Goal: Understand process/instructions

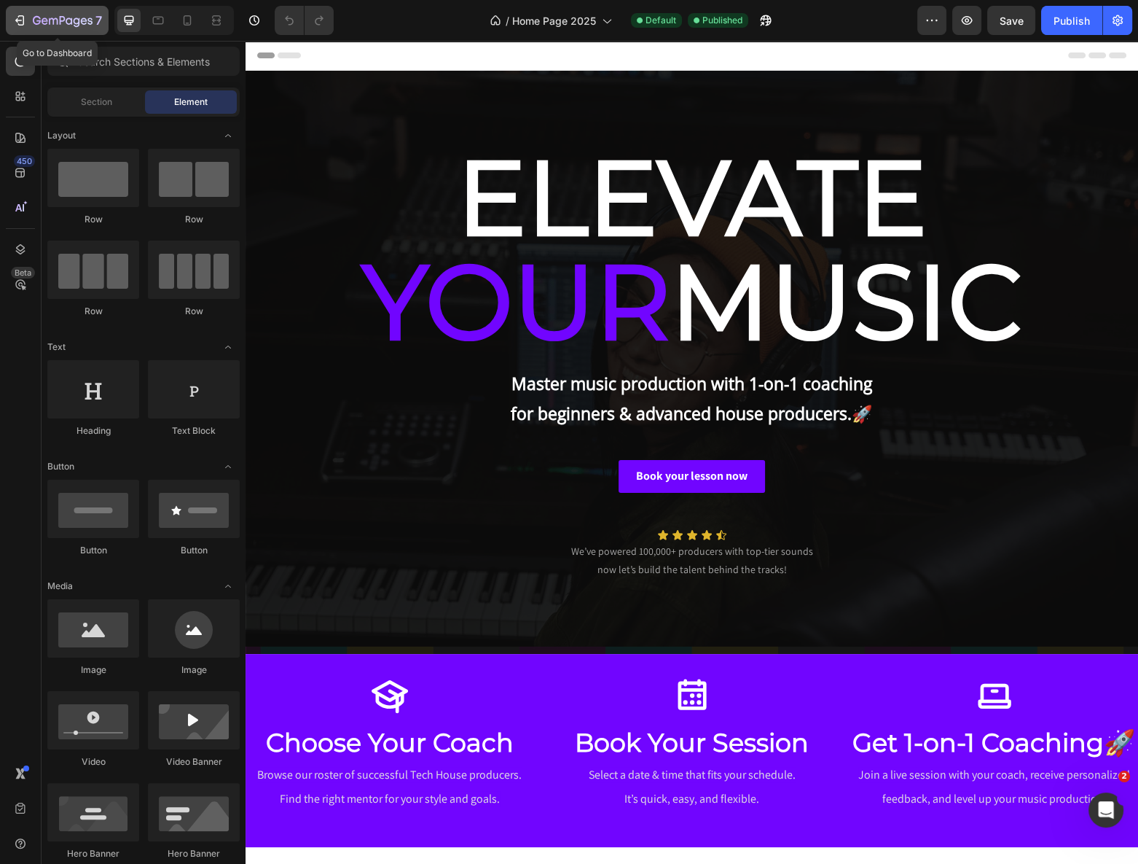
click at [70, 10] on button "7" at bounding box center [57, 20] width 103 height 29
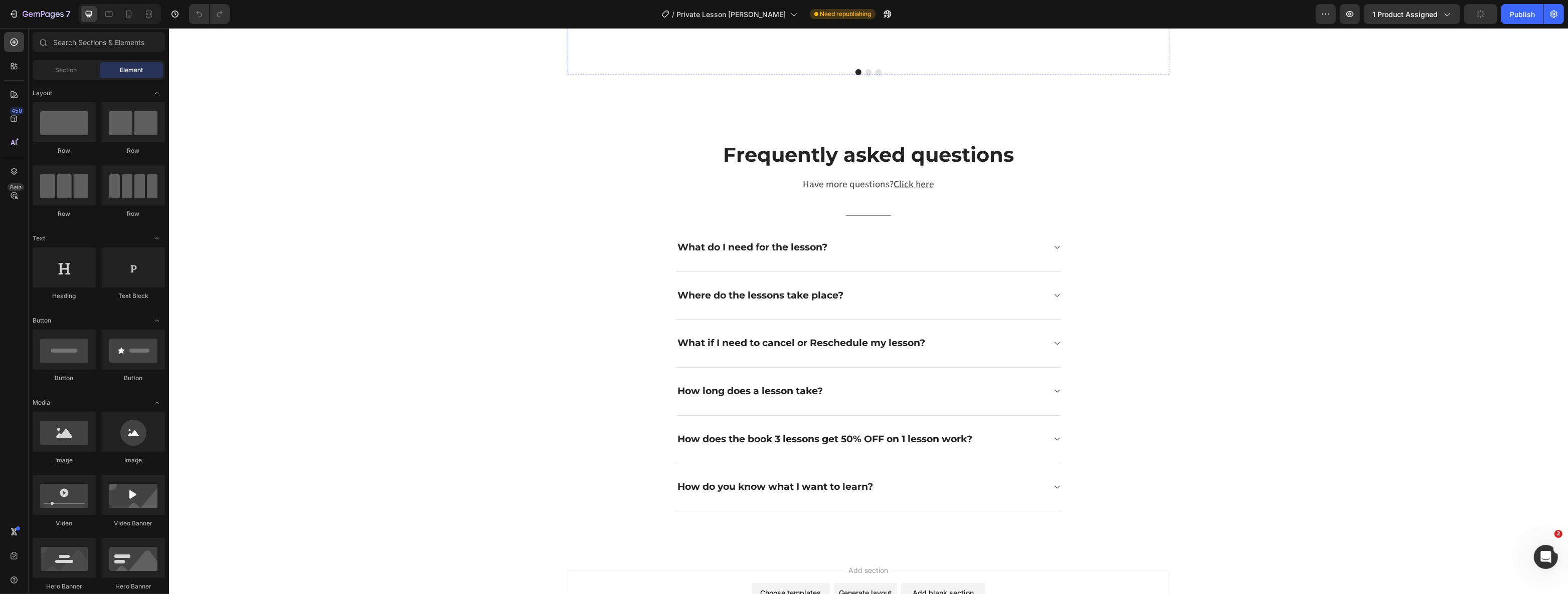
scroll to position [1503, 0]
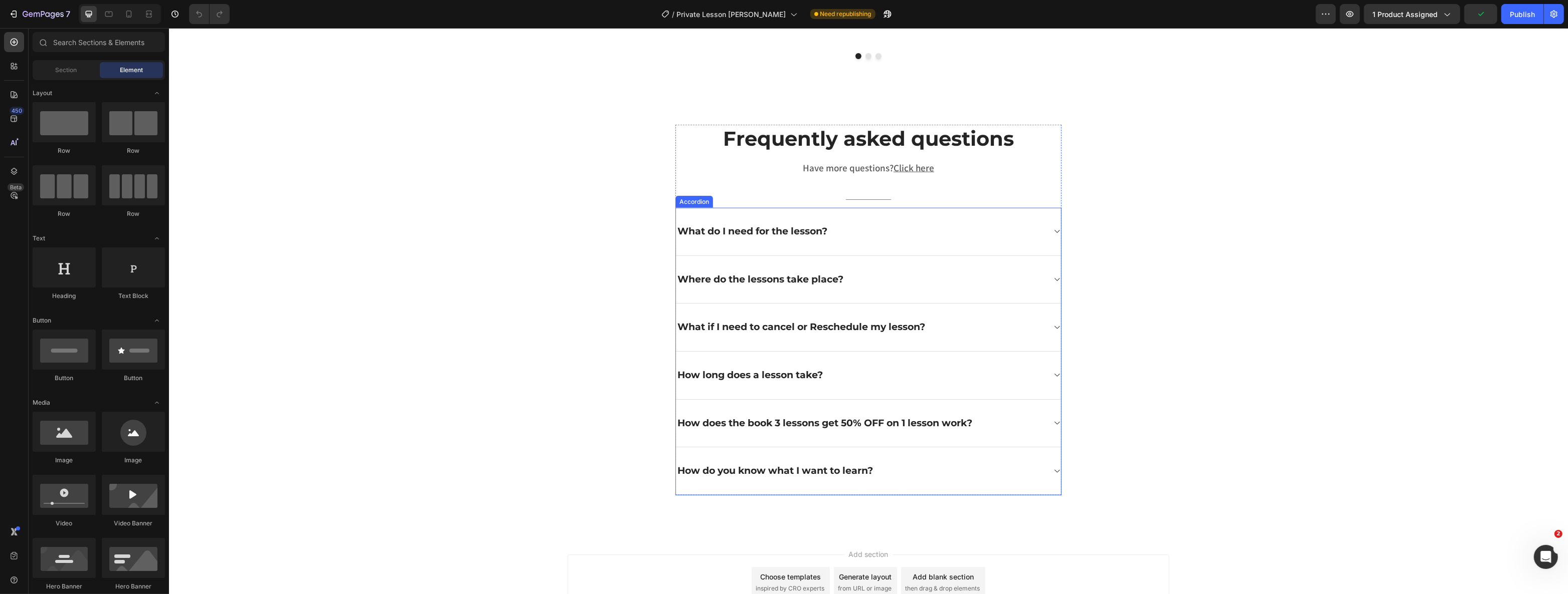
click at [783, 234] on div "What do I need for the lesson?" at bounding box center [860, 232] width 369 height 16
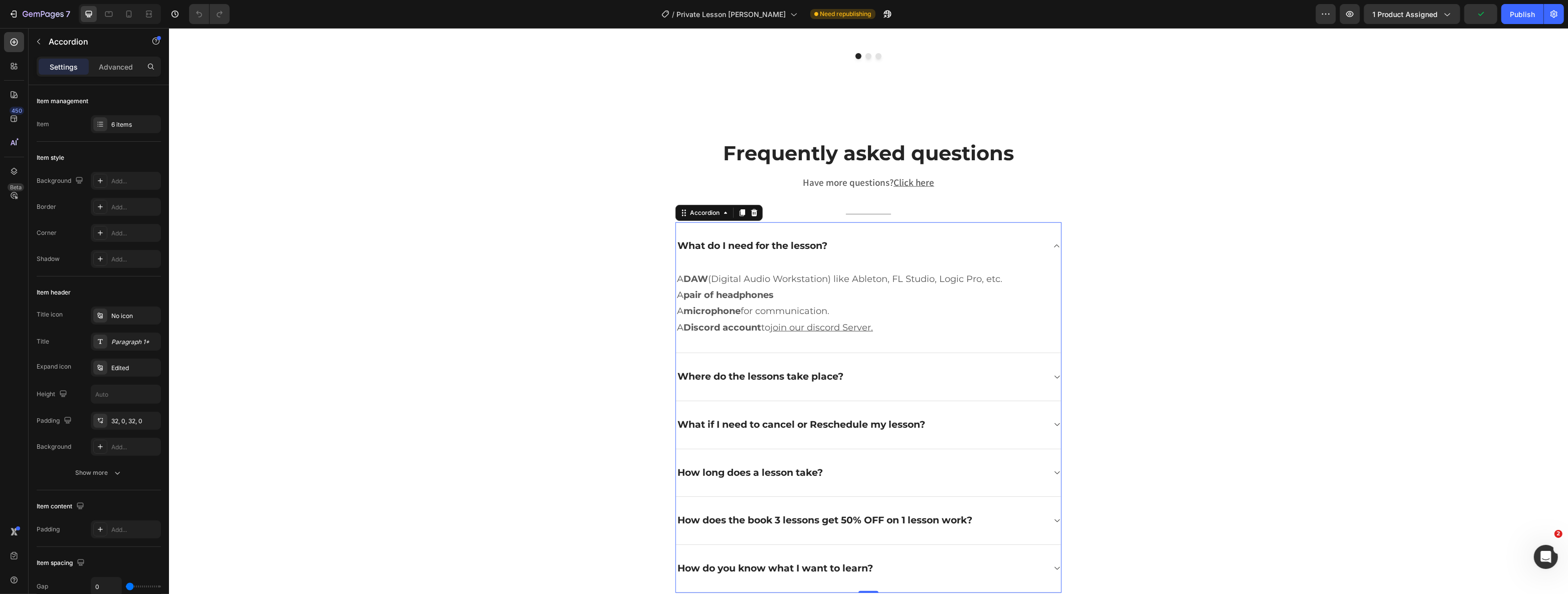
drag, startPoint x: 1013, startPoint y: 236, endPoint x: 990, endPoint y: 250, distance: 26.9
click at [783, 239] on div "What do I need for the lesson?" at bounding box center [860, 246] width 369 height 16
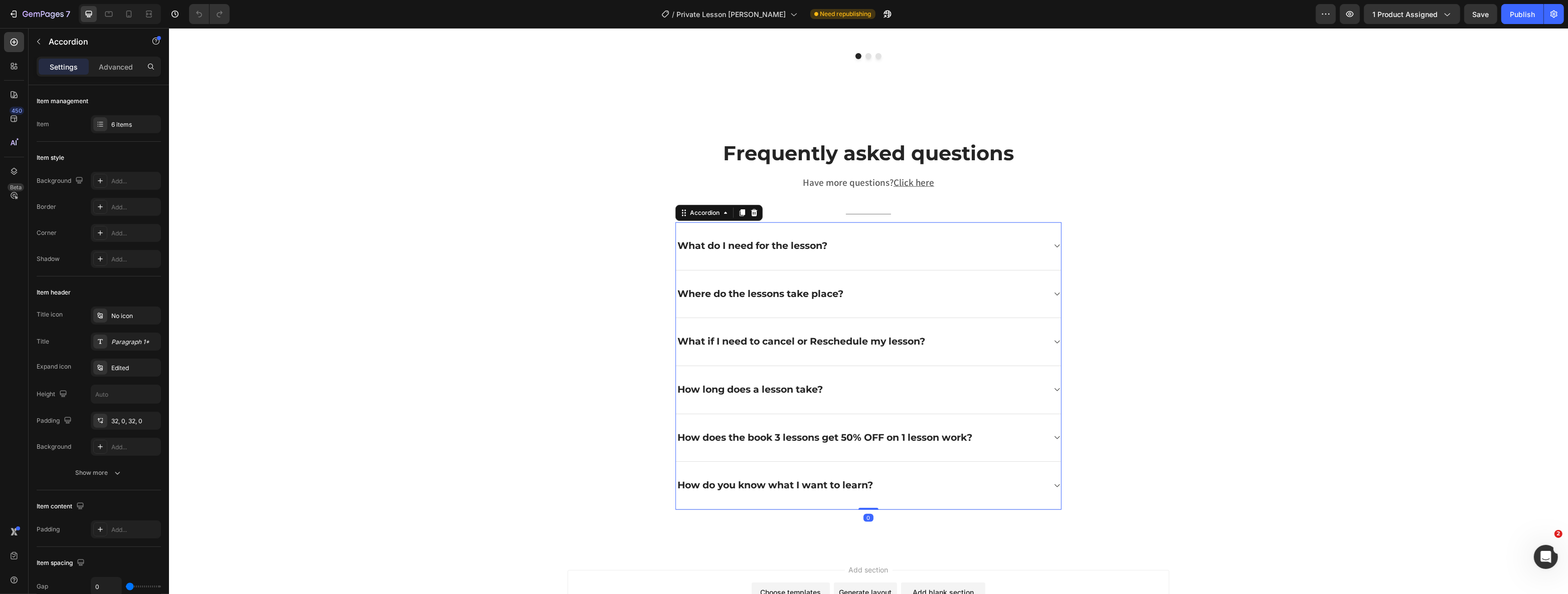
click at [783, 296] on div "Where do the lessons take place?" at bounding box center [868, 295] width 385 height 48
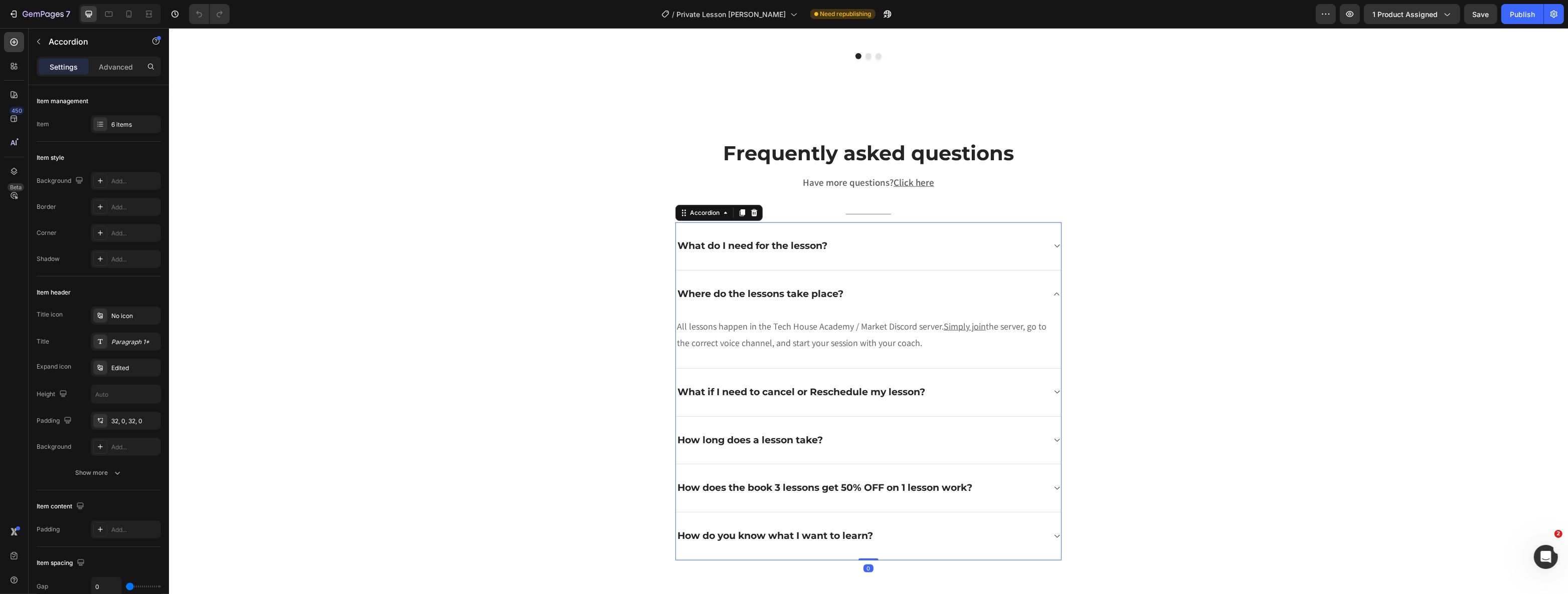
click at [783, 293] on div "Where do the lessons take place?" at bounding box center [868, 294] width 385 height 47
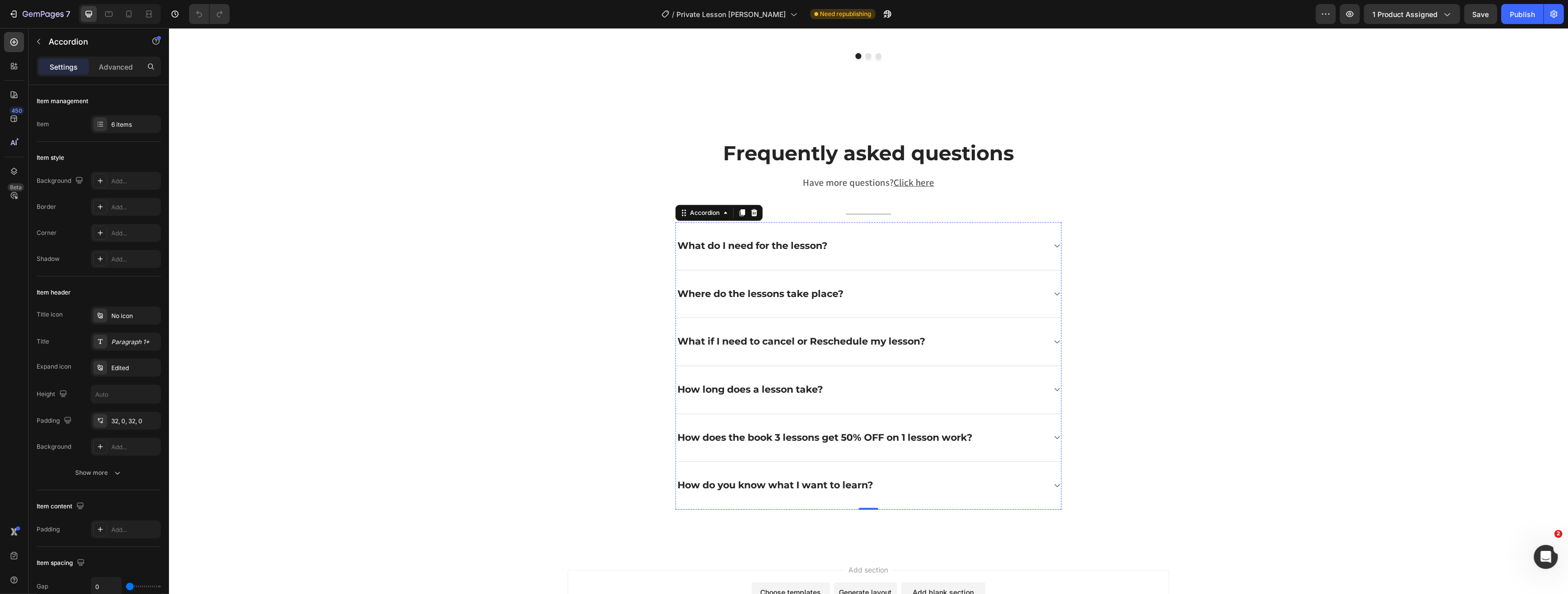
click at [783, 318] on div "What if I need to cancel or Reschedule my lesson?" at bounding box center [868, 342] width 385 height 48
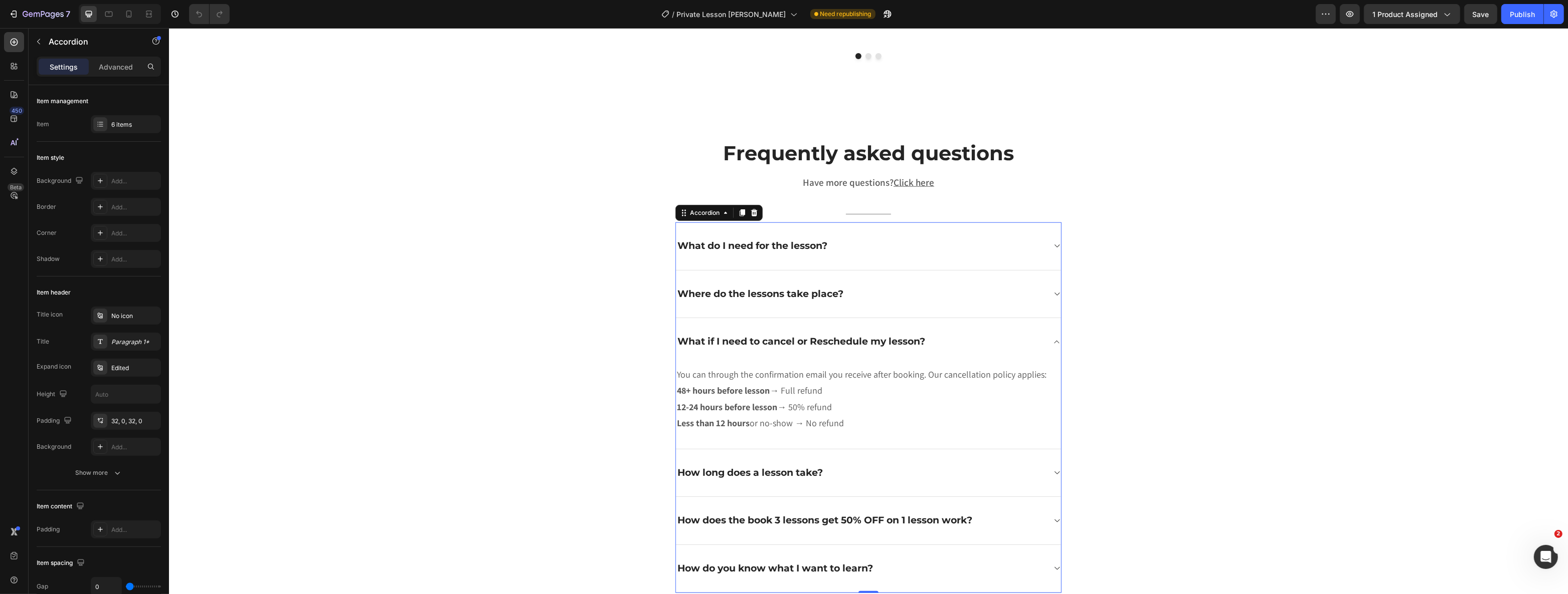
click at [783, 318] on div "What if I need to cancel or Reschedule my lesson?" at bounding box center [868, 342] width 385 height 47
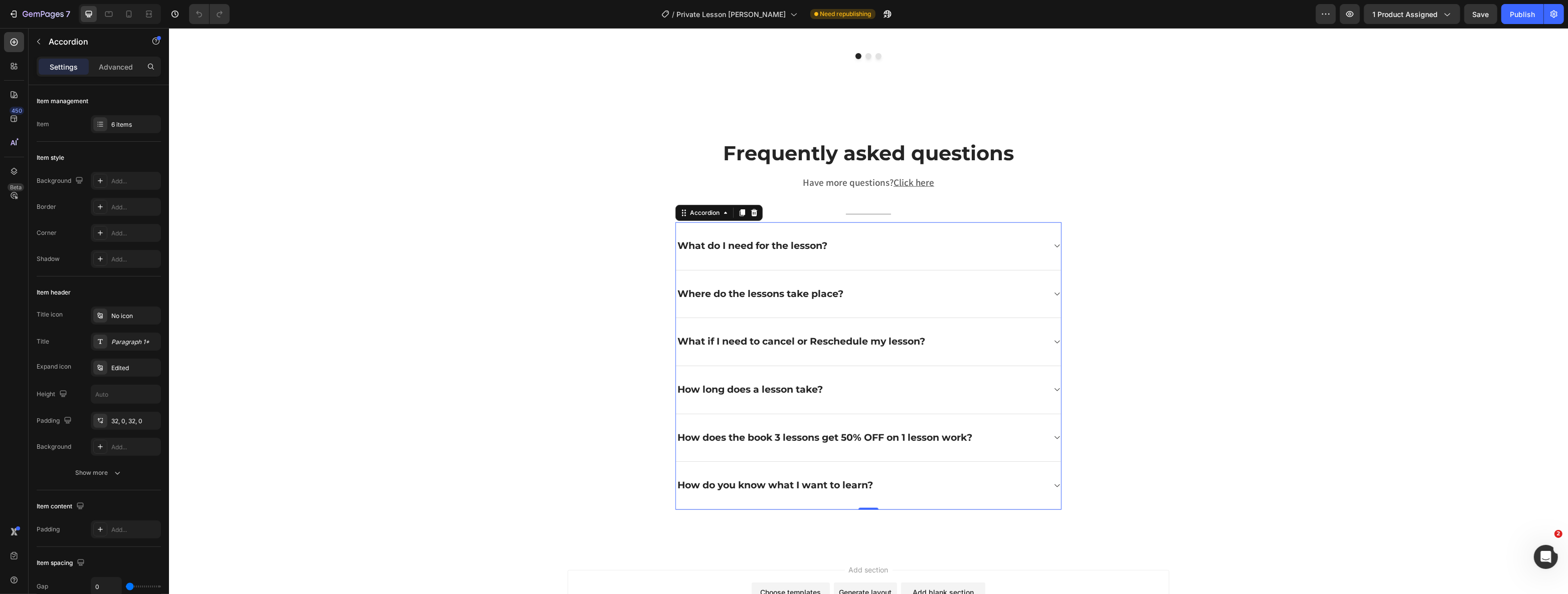
click at [783, 223] on div "What do I need for the lesson?" at bounding box center [868, 247] width 385 height 48
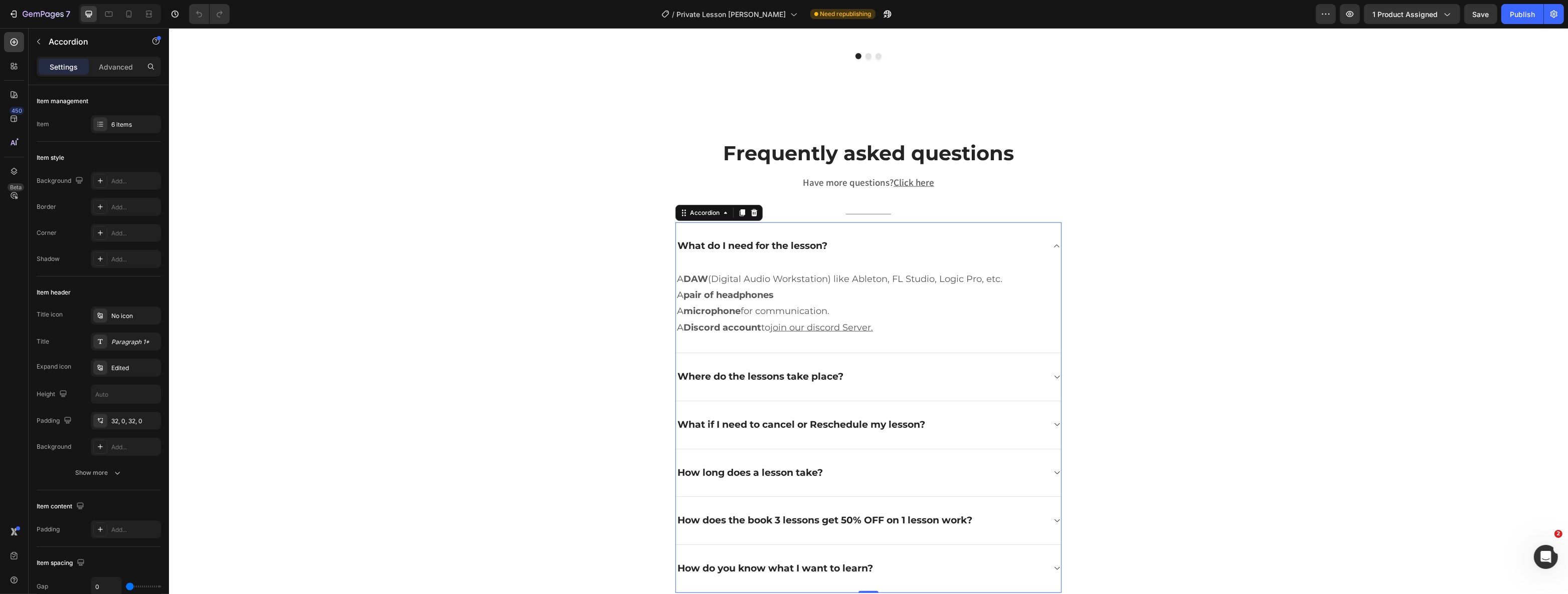
click at [783, 371] on div "Where do the lessons take place?" at bounding box center [868, 377] width 385 height 48
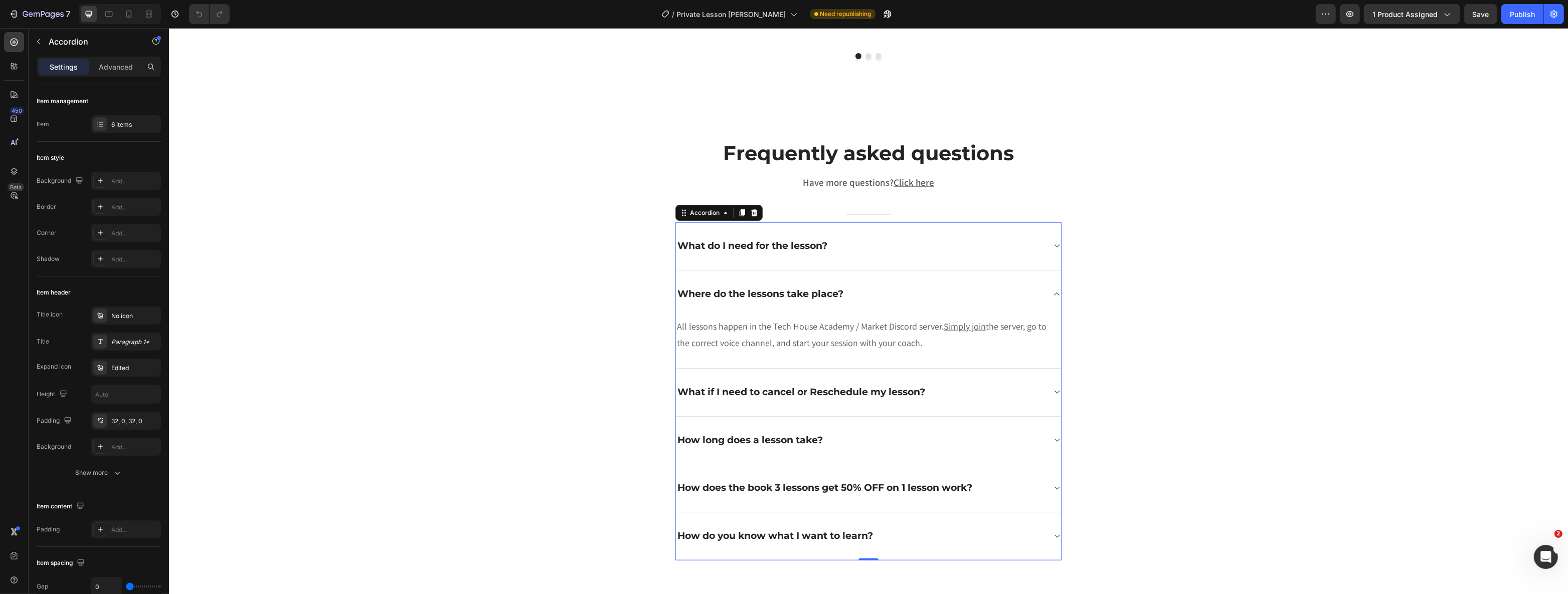
click at [783, 386] on strong "What if I need to cancel or Reschedule my lesson?" at bounding box center [801, 392] width 248 height 12
click at [783, 385] on div "What if I need to cancel or Reschedule my lesson?" at bounding box center [860, 393] width 369 height 16
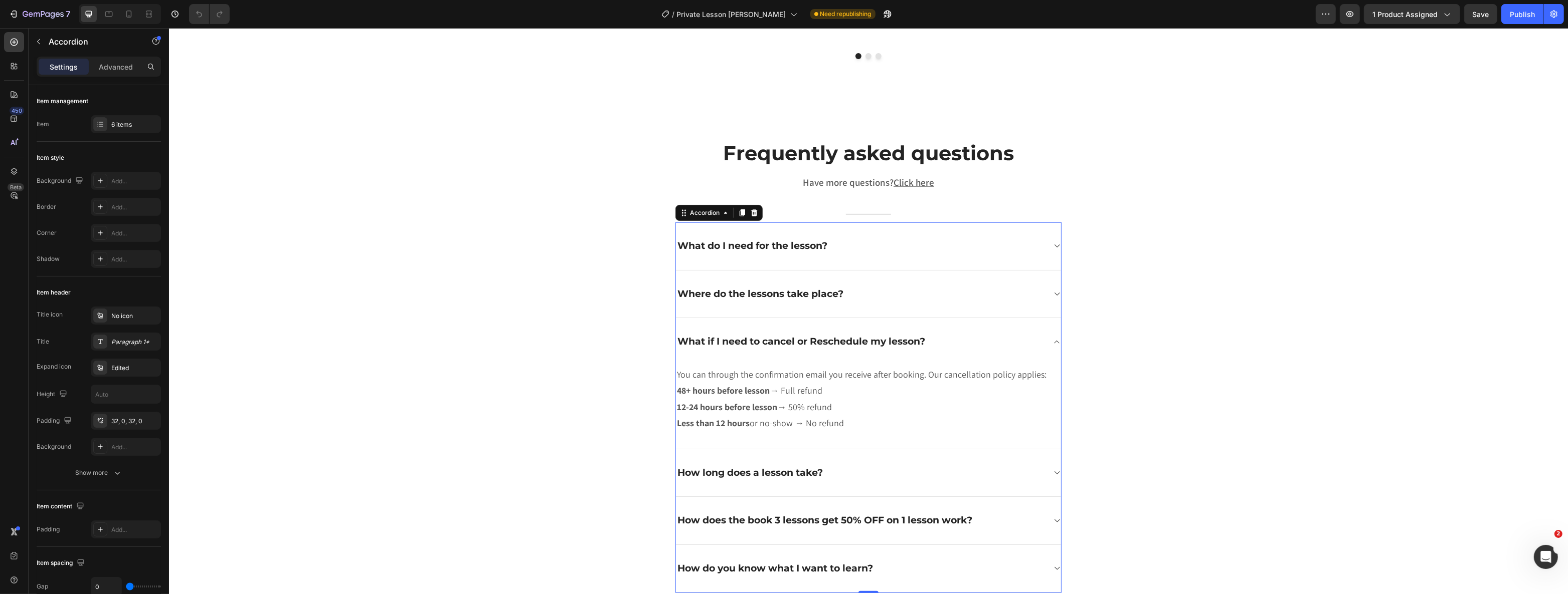
click at [783, 476] on div "How long does a lesson take?" at bounding box center [868, 474] width 385 height 48
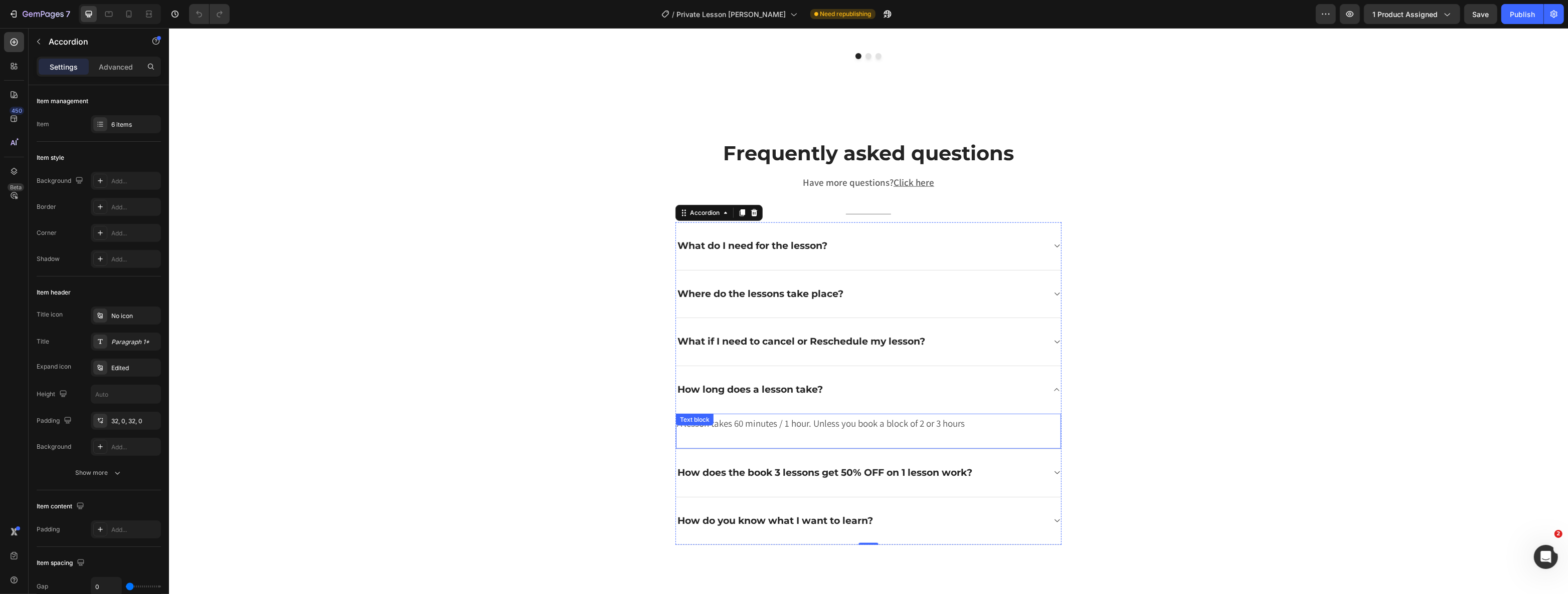
click at [737, 414] on div "A lesson takes 60 minutes / 1 hour. Unless you book a block of 2 or 3 hours Tex…" at bounding box center [868, 432] width 385 height 36
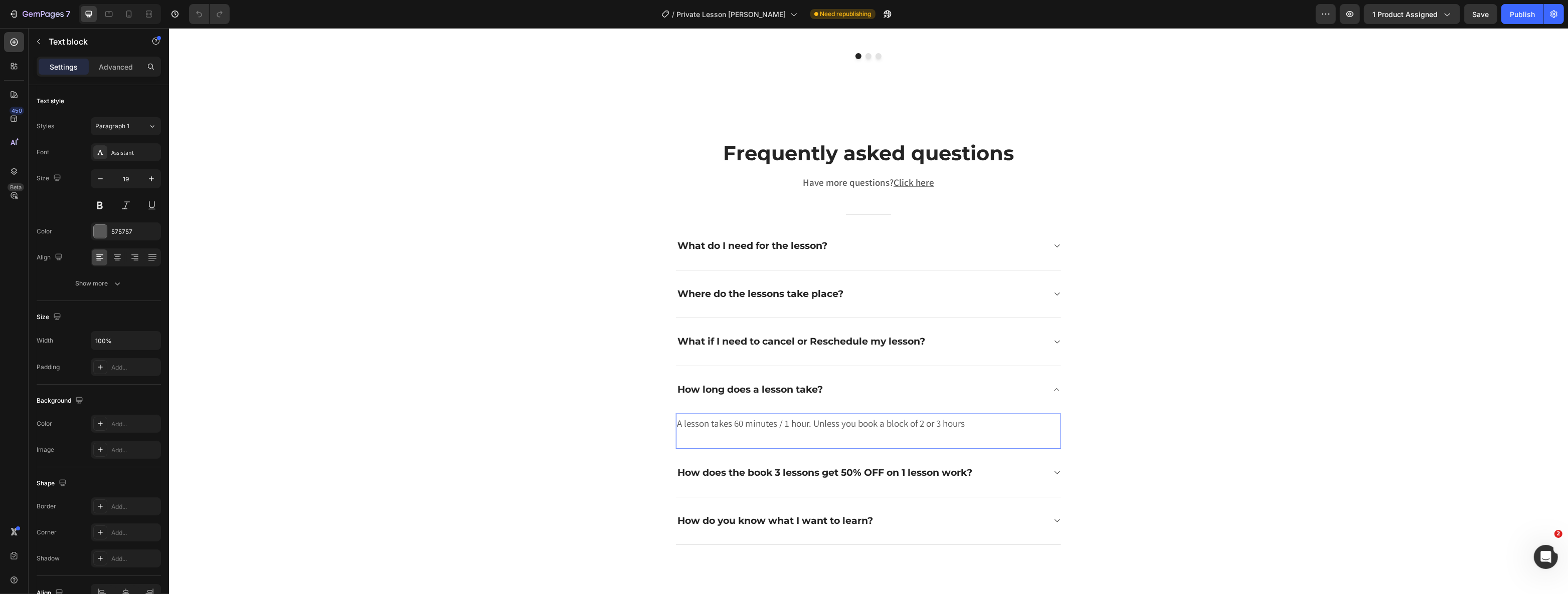
click at [783, 415] on p "A lesson takes 60 minutes / 1 hour. Unless you book a block of 2 or 3 hours" at bounding box center [868, 423] width 383 height 17
click at [749, 467] on strong "How does the book 3 lessons get 50% OFF on 1 lesson work?" at bounding box center [824, 472] width 295 height 12
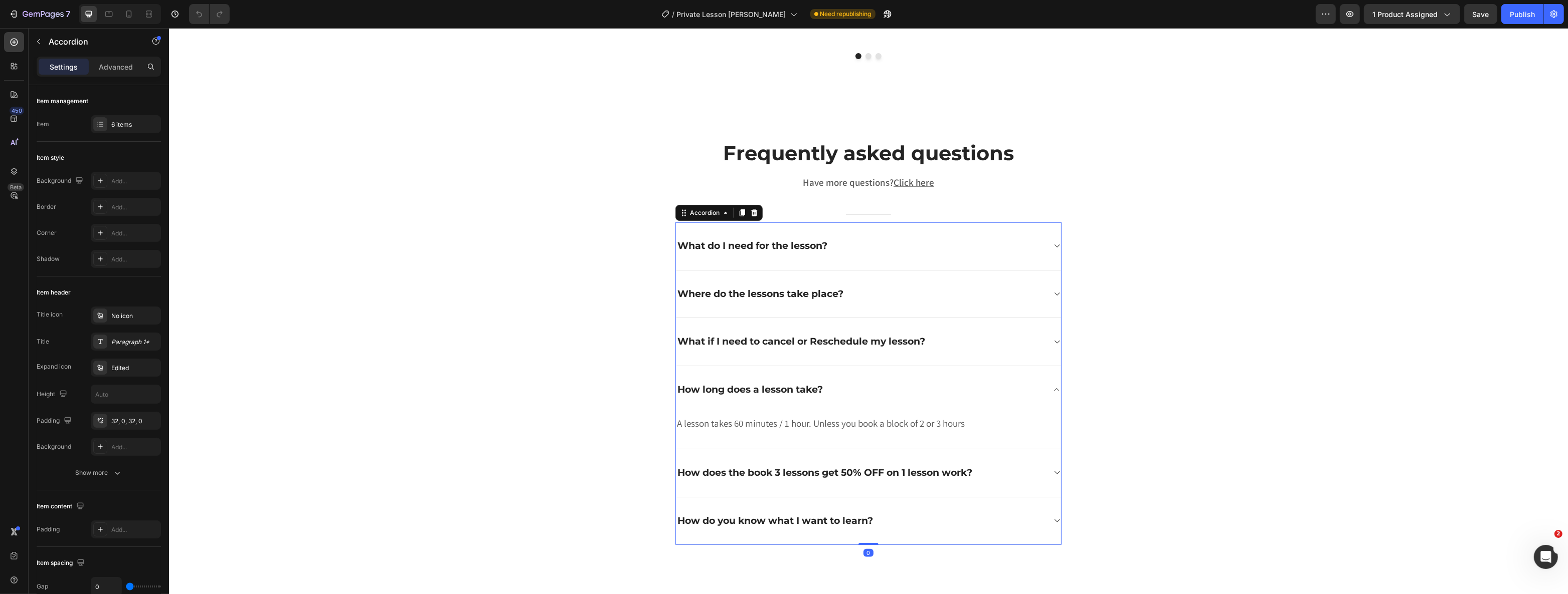
click at [783, 465] on div "How does the book 3 lessons get 50% OFF on 1 lesson work?" at bounding box center [860, 473] width 369 height 16
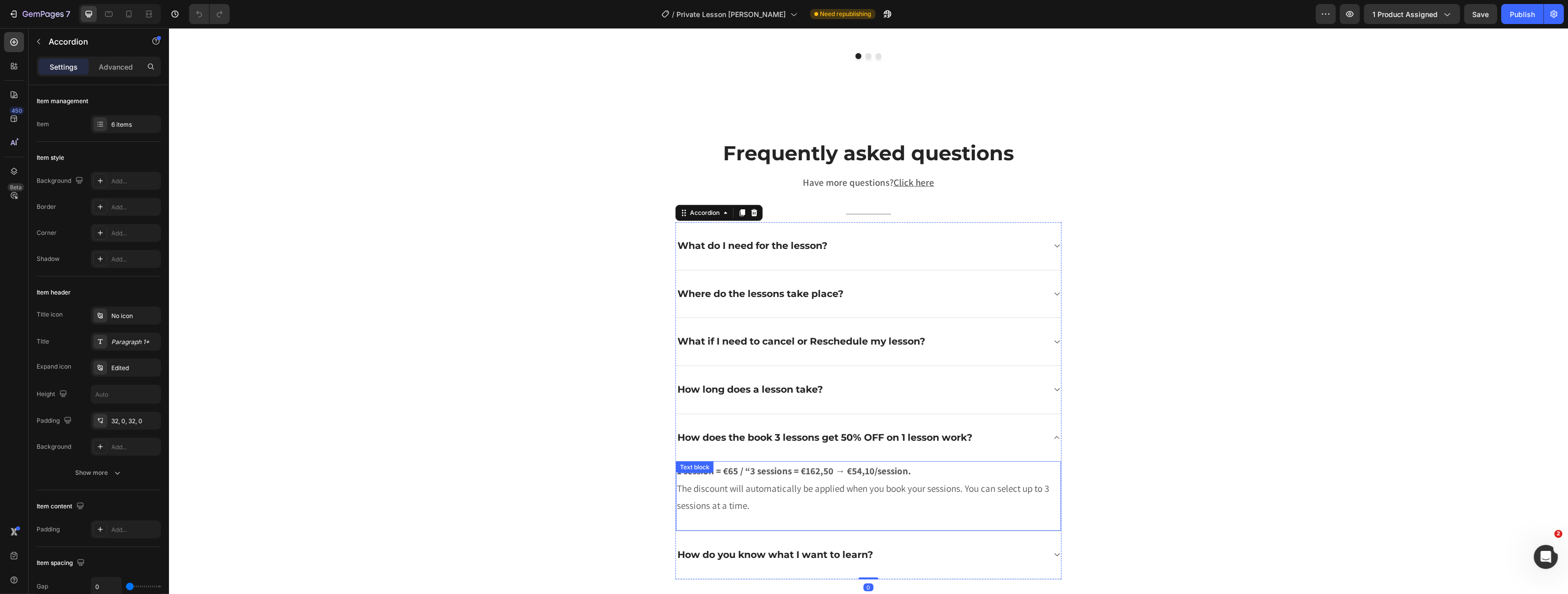
click at [741, 474] on p "1 session = €65 / “3 sessions = €162,50 → €54,10/session. The discount will aut…" at bounding box center [868, 488] width 383 height 52
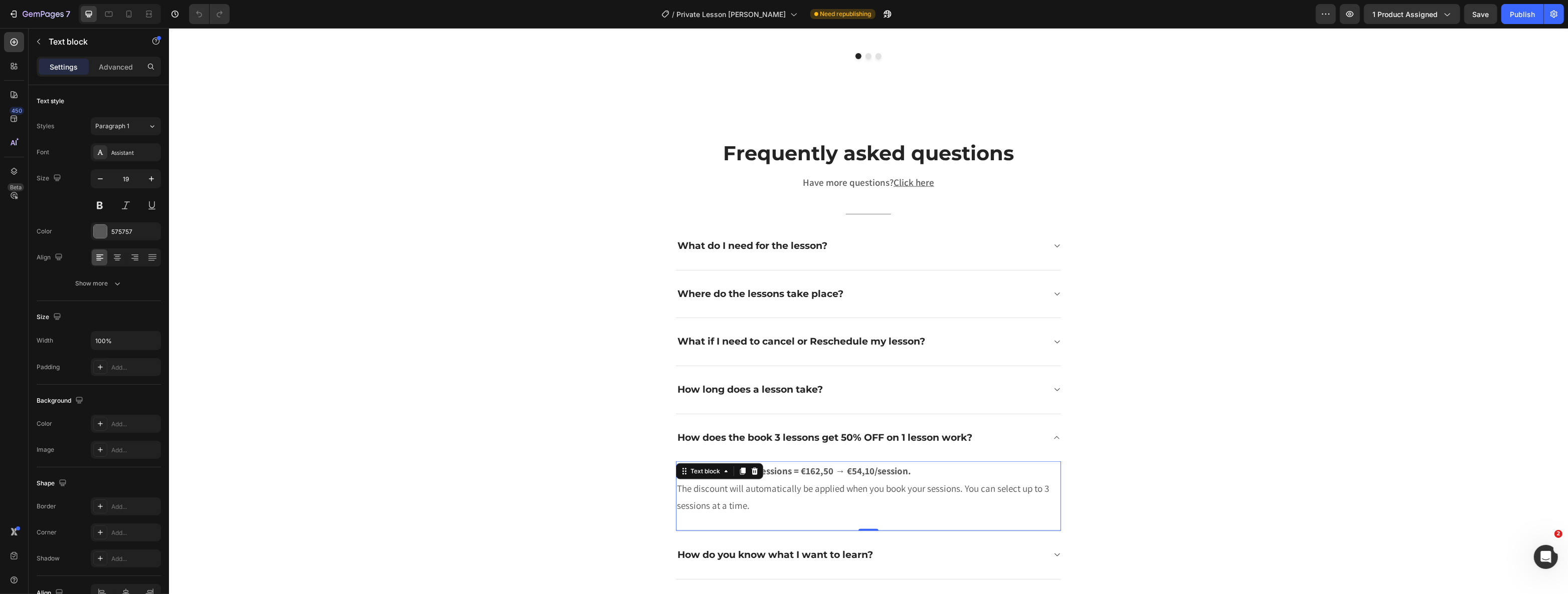
click at [782, 465] on strong "1 session = €65 / “3 sessions = €162,50 → €54,10/session." at bounding box center [793, 470] width 234 height 12
click at [729, 465] on strong "1 session = €65 / “3 sessions = €162,50 → €54,10/session." at bounding box center [793, 470] width 234 height 12
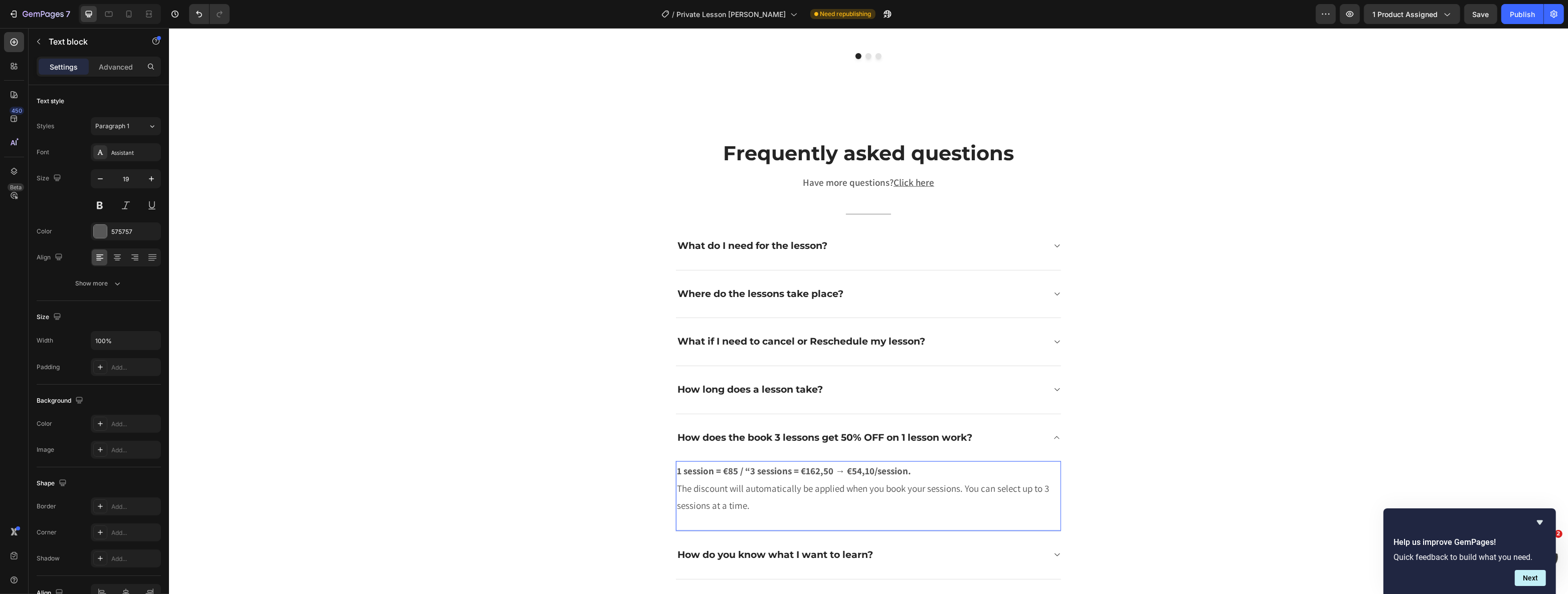
click at [783, 465] on strong "1 session = €85 / “3 sessions = €162,50 → €54,10/session." at bounding box center [793, 470] width 234 height 12
drag, startPoint x: 828, startPoint y: 456, endPoint x: 799, endPoint y: 456, distance: 29.0
click at [783, 465] on strong "1 session = €85 / “3 sessions = €162,50 → €54,10/session." at bounding box center [793, 470] width 234 height 12
drag, startPoint x: 865, startPoint y: 454, endPoint x: 939, endPoint y: 422, distance: 80.6
click at [783, 465] on strong "1 session = €85 / “3 sessions = €212,50 → €54,10/session." at bounding box center [793, 470] width 234 height 12
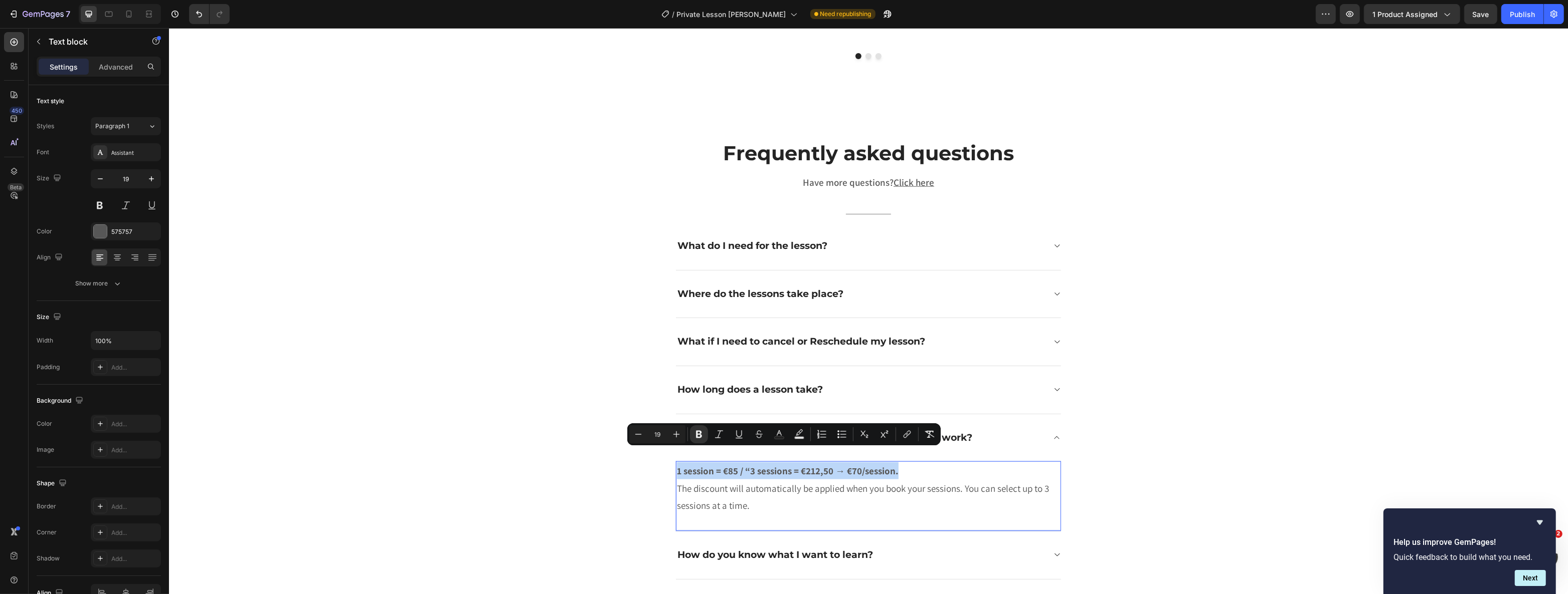
drag, startPoint x: 894, startPoint y: 453, endPoint x: 614, endPoint y: 448, distance: 280.0
click at [614, 448] on div "Frequently asked questions Heading Have more questions? Click here Text block T…" at bounding box center [868, 360] width 1384 height 441
copy strong "1 session = €85 / “3 sessions = €212,50 → €70/session."
click at [783, 11] on div "Publish" at bounding box center [1522, 14] width 25 height 10
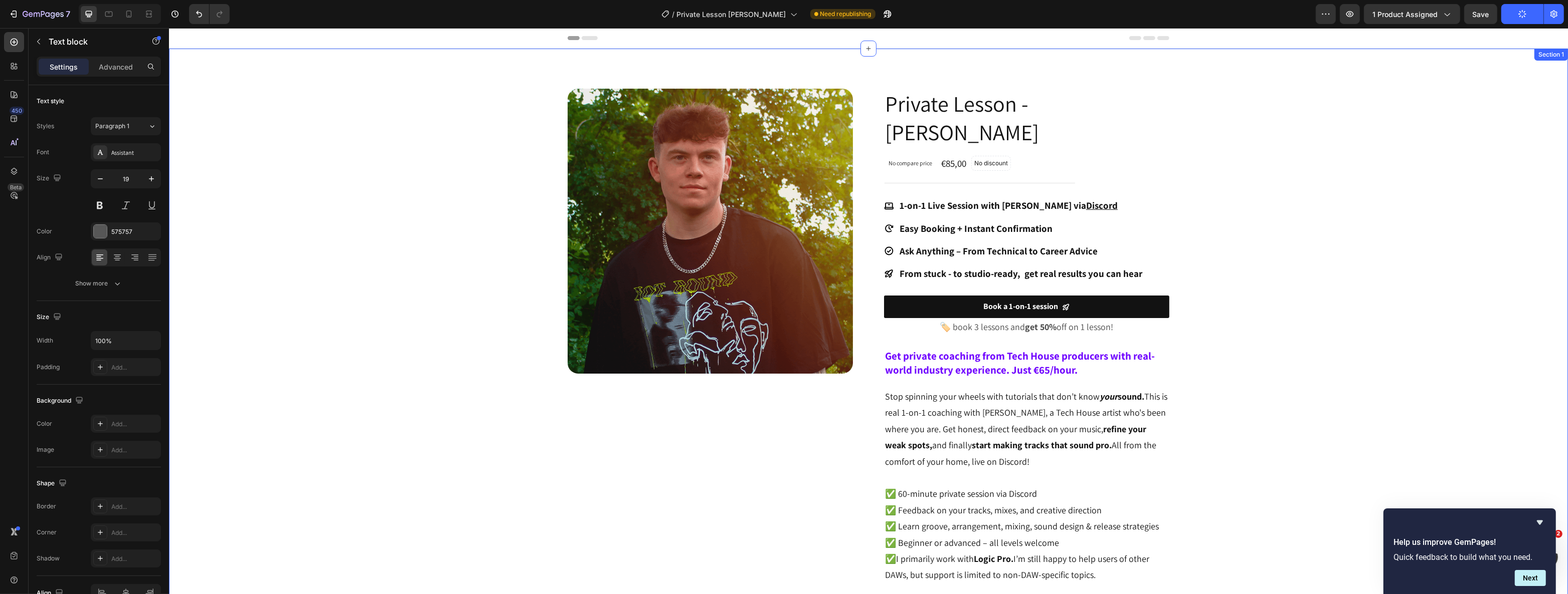
scroll to position [0, 0]
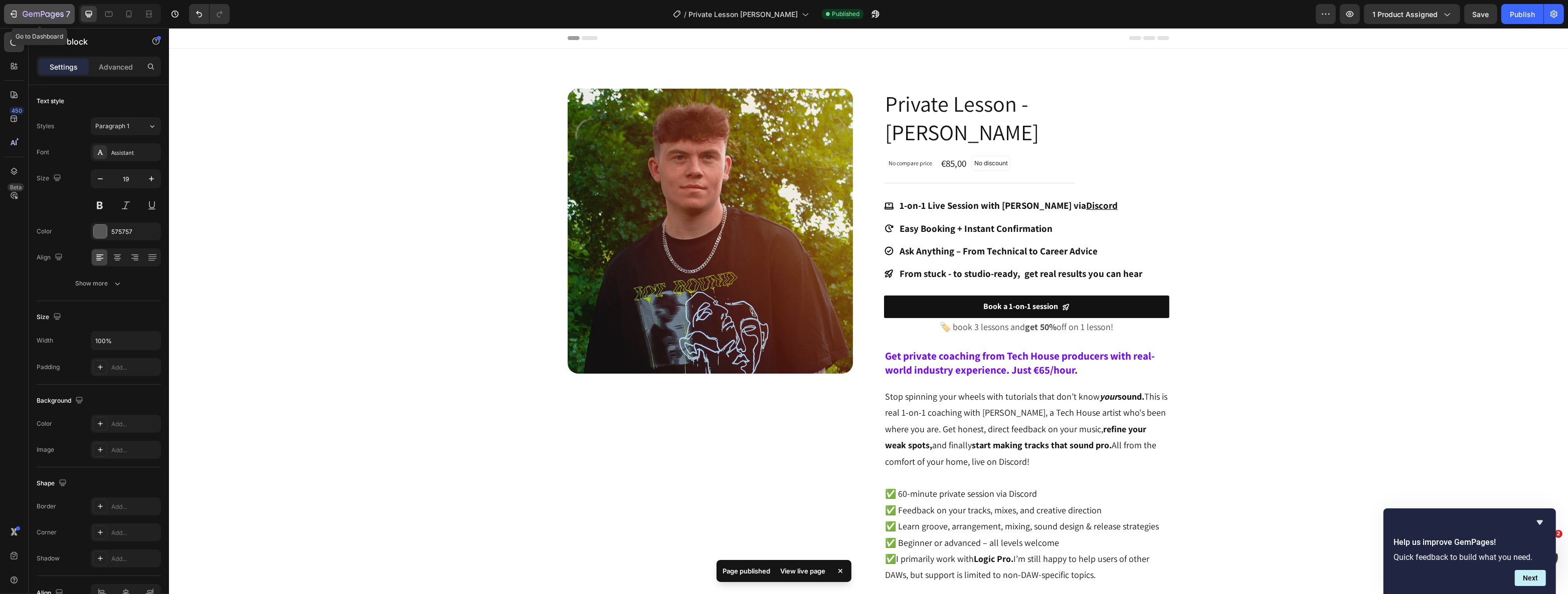
click at [38, 12] on icon "button" at bounding box center [36, 14] width 6 height 5
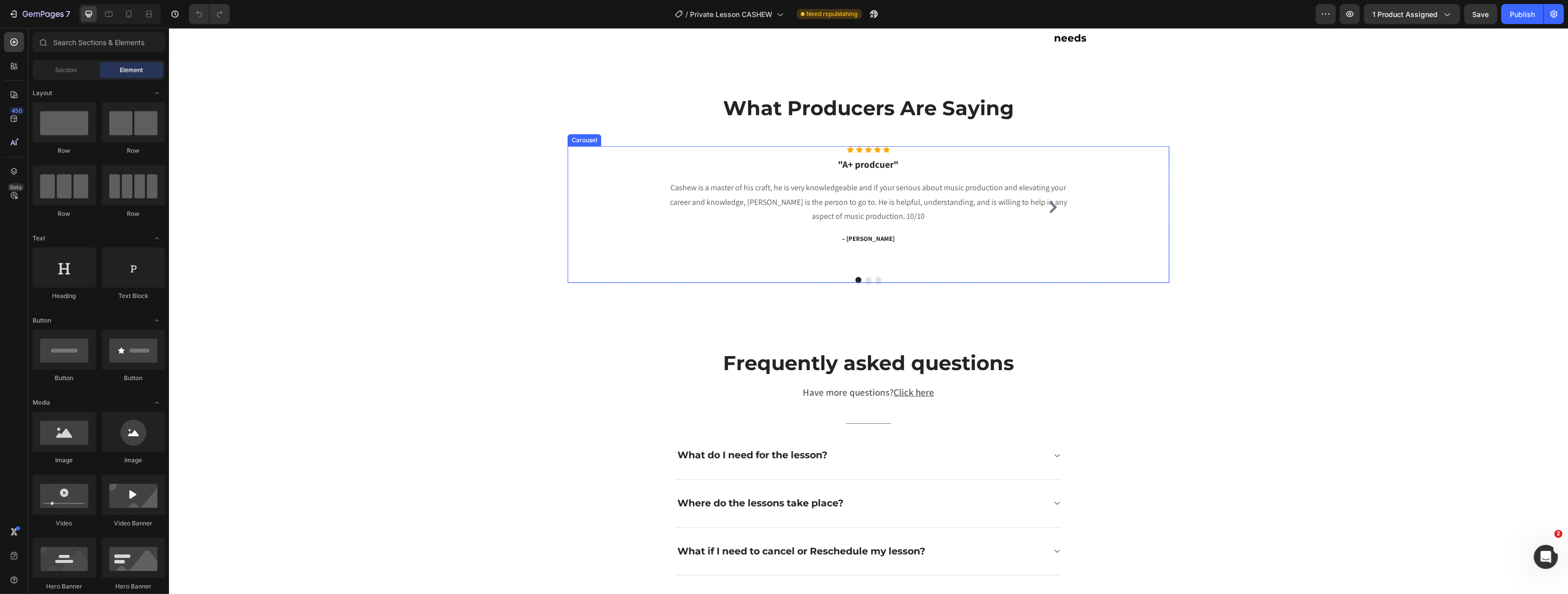
scroll to position [1548, 0]
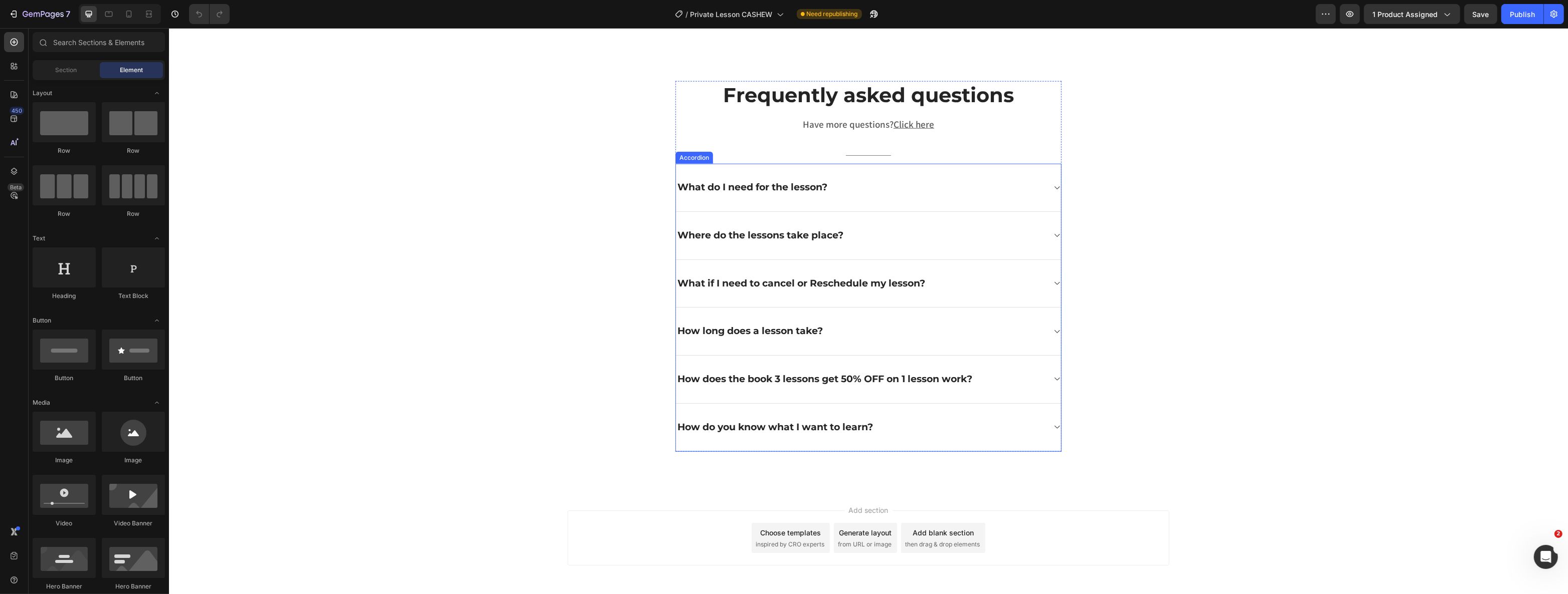
click at [994, 378] on div "How does the book 3 lessons get 50% OFF on 1 lesson work?" at bounding box center [860, 380] width 369 height 16
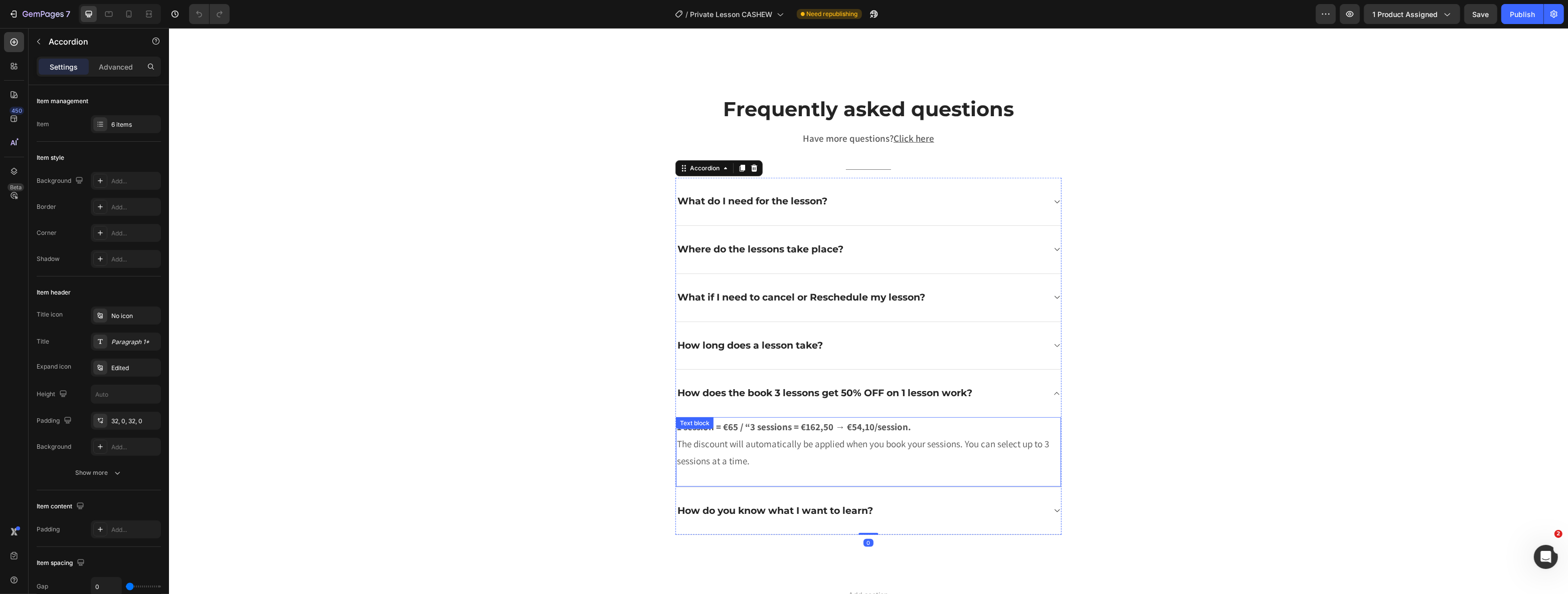
click at [911, 429] on p "1 session = €65 / “3 sessions = €162,50 → €54,10/session. The discount will aut…" at bounding box center [868, 444] width 383 height 52
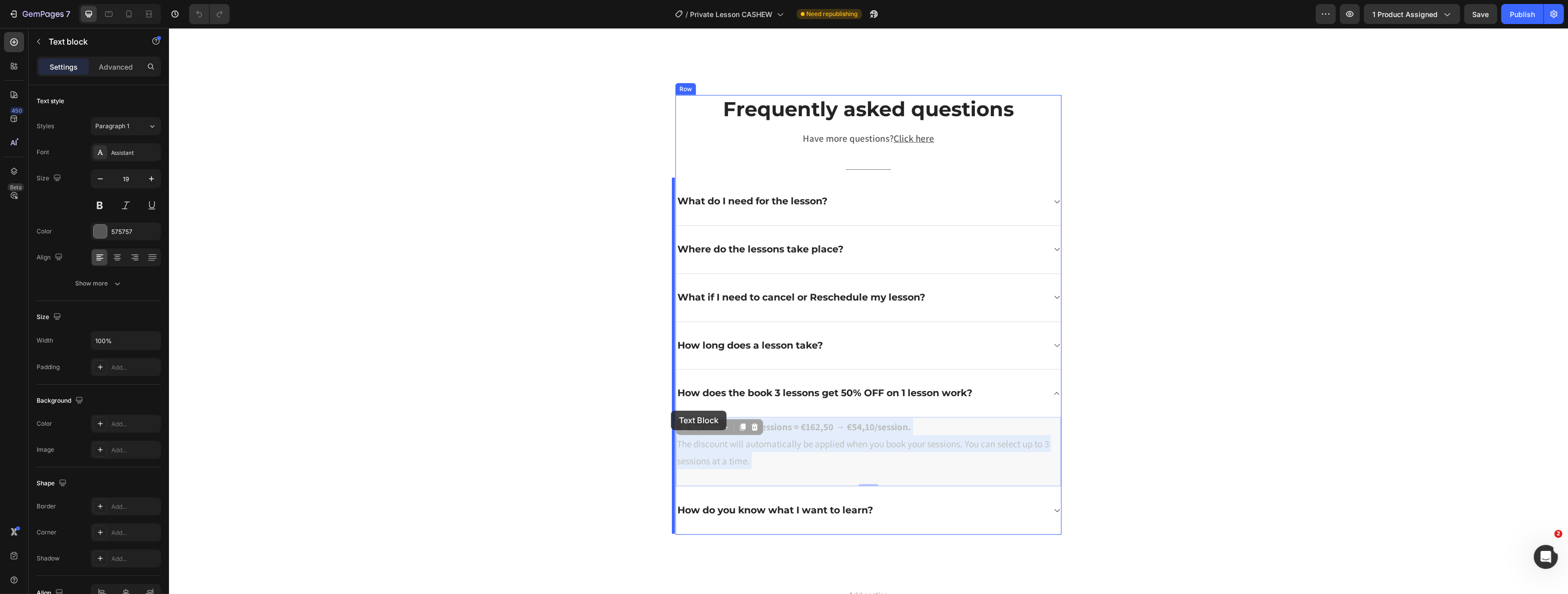
drag, startPoint x: 916, startPoint y: 425, endPoint x: 661, endPoint y: 415, distance: 255.2
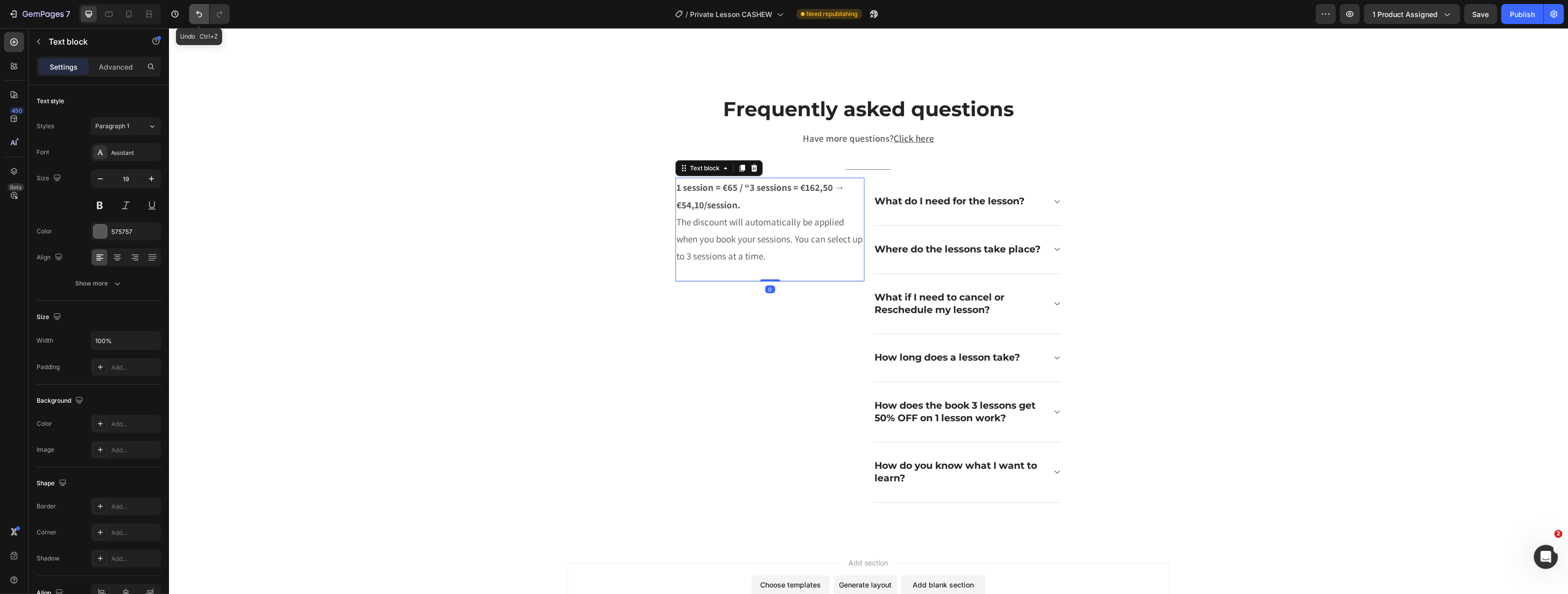
click at [202, 10] on icon "Undo/Redo" at bounding box center [199, 14] width 10 height 10
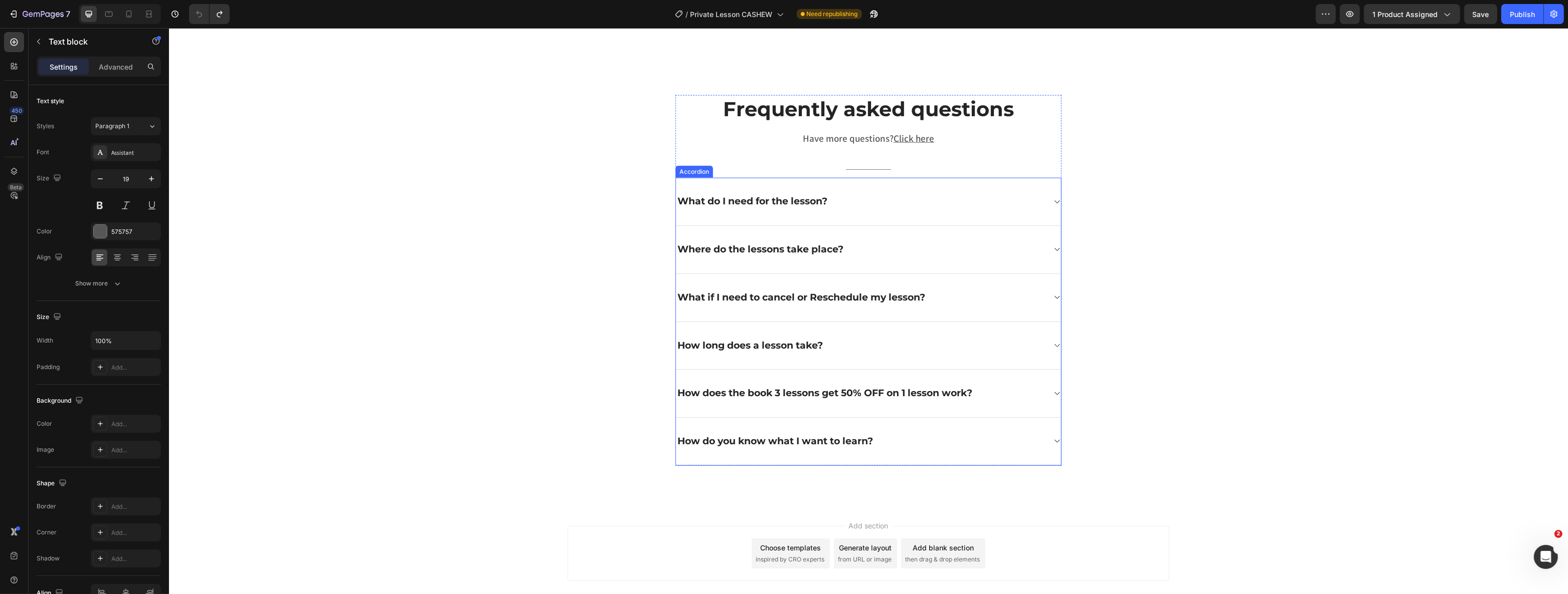
click at [1000, 401] on div "How does the book 3 lessons get 50% OFF on 1 lesson work?" at bounding box center [868, 394] width 385 height 48
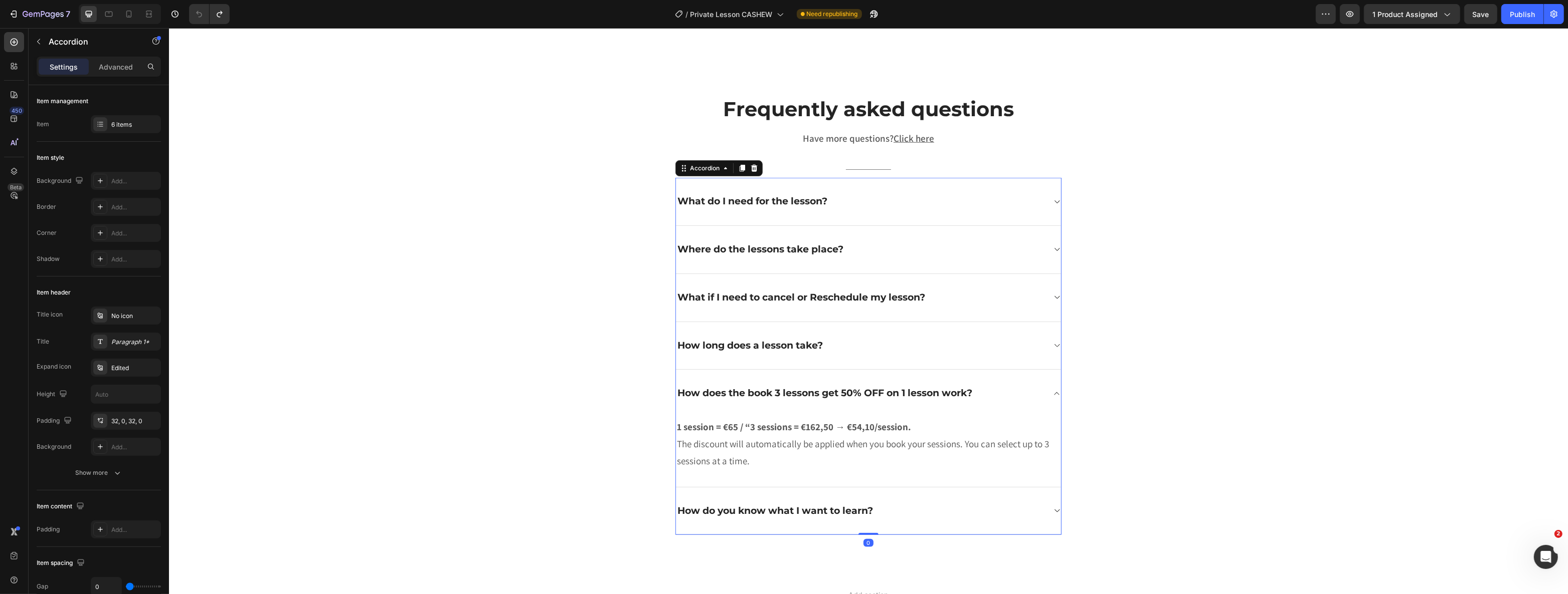
click at [920, 419] on p "1 session = €65 / “3 sessions = €162,50 → €54,10/session. The discount will aut…" at bounding box center [868, 444] width 383 height 52
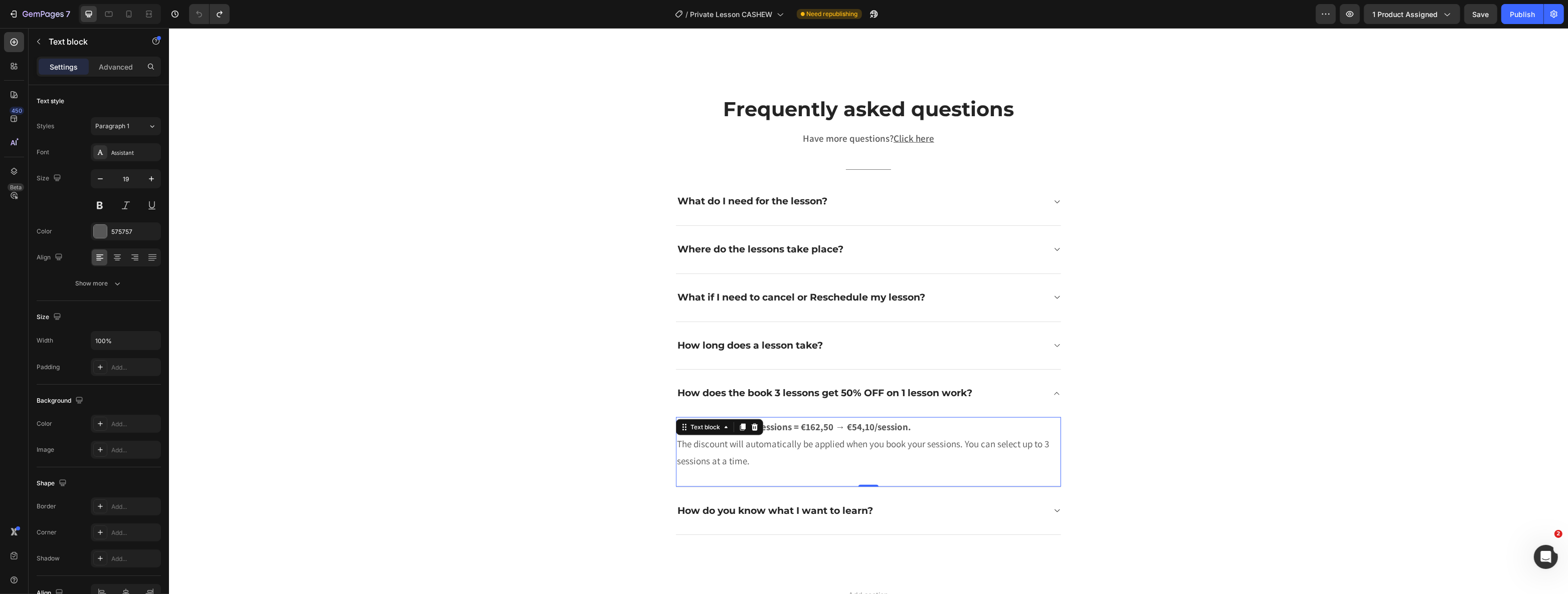
click at [914, 426] on p "1 session = €65 / “3 sessions = €162,50 → €54,10/session. The discount will aut…" at bounding box center [868, 444] width 383 height 52
drag, startPoint x: 915, startPoint y: 426, endPoint x: 667, endPoint y: 410, distance: 248.5
click at [667, 410] on div "Frequently asked questions Heading Have more questions? Click here Text block T…" at bounding box center [868, 315] width 1384 height 441
drag, startPoint x: 1522, startPoint y: 12, endPoint x: 1492, endPoint y: 12, distance: 30.0
click at [1523, 11] on div "Publish" at bounding box center [1522, 14] width 25 height 10
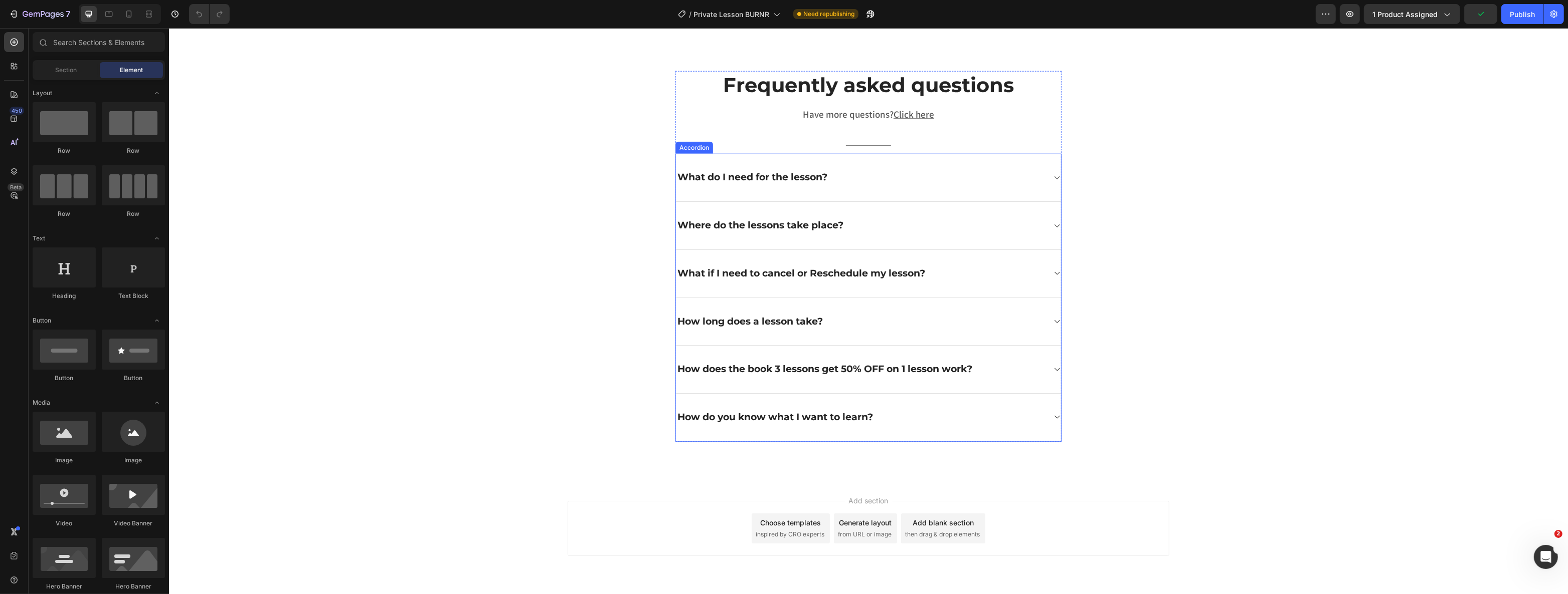
scroll to position [1588, 0]
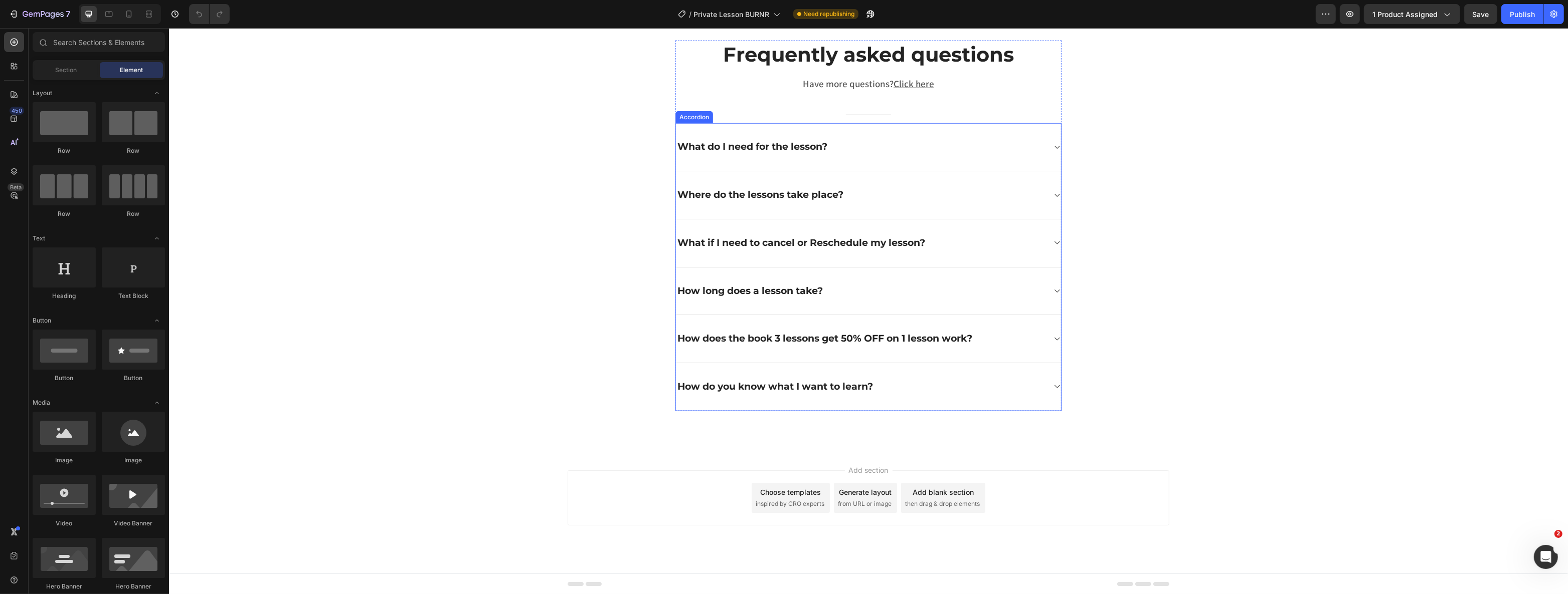
click at [1009, 338] on div "How does the book 3 lessons get 50% OFF on 1 lesson work?" at bounding box center [860, 339] width 369 height 16
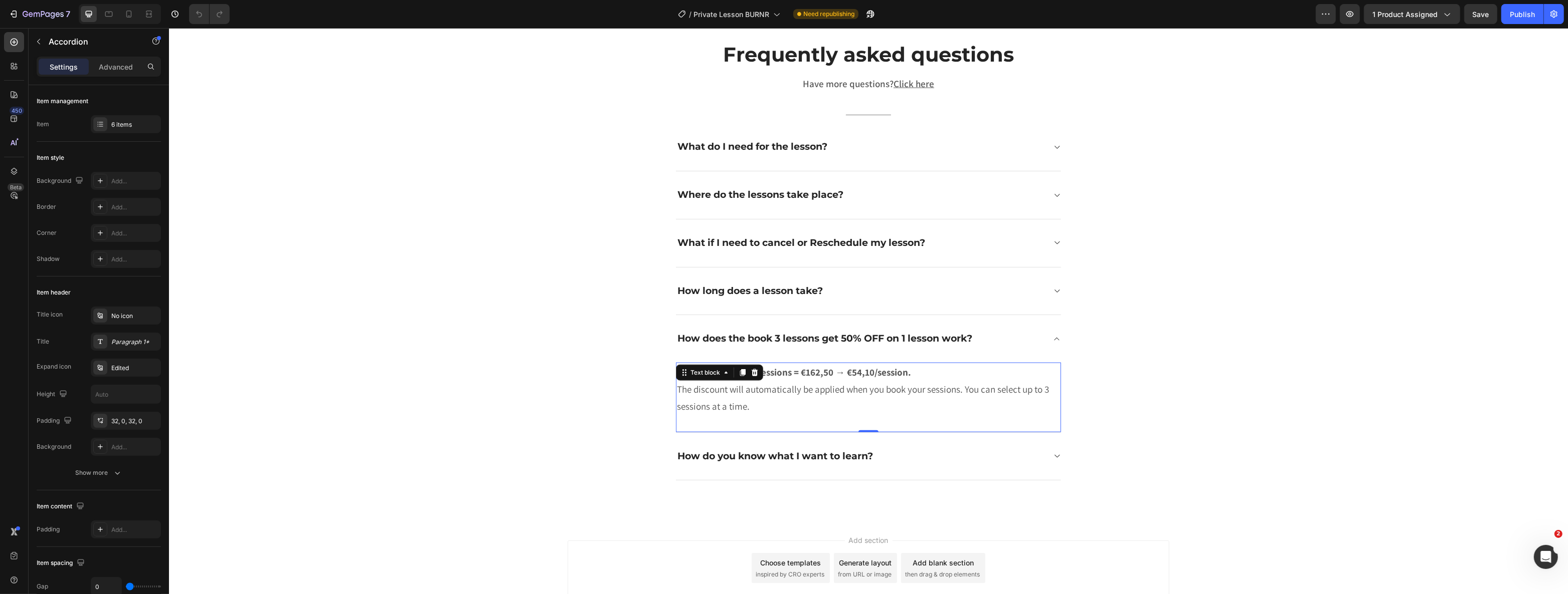
click at [821, 372] on strong "1 session = €65 / “3 sessions = €162,50 → €54,10/session." at bounding box center [793, 372] width 234 height 12
click at [907, 371] on p "1 session = €65 / “3 sessions = €162,50 → €54,10/session. The discount will aut…" at bounding box center [868, 389] width 383 height 52
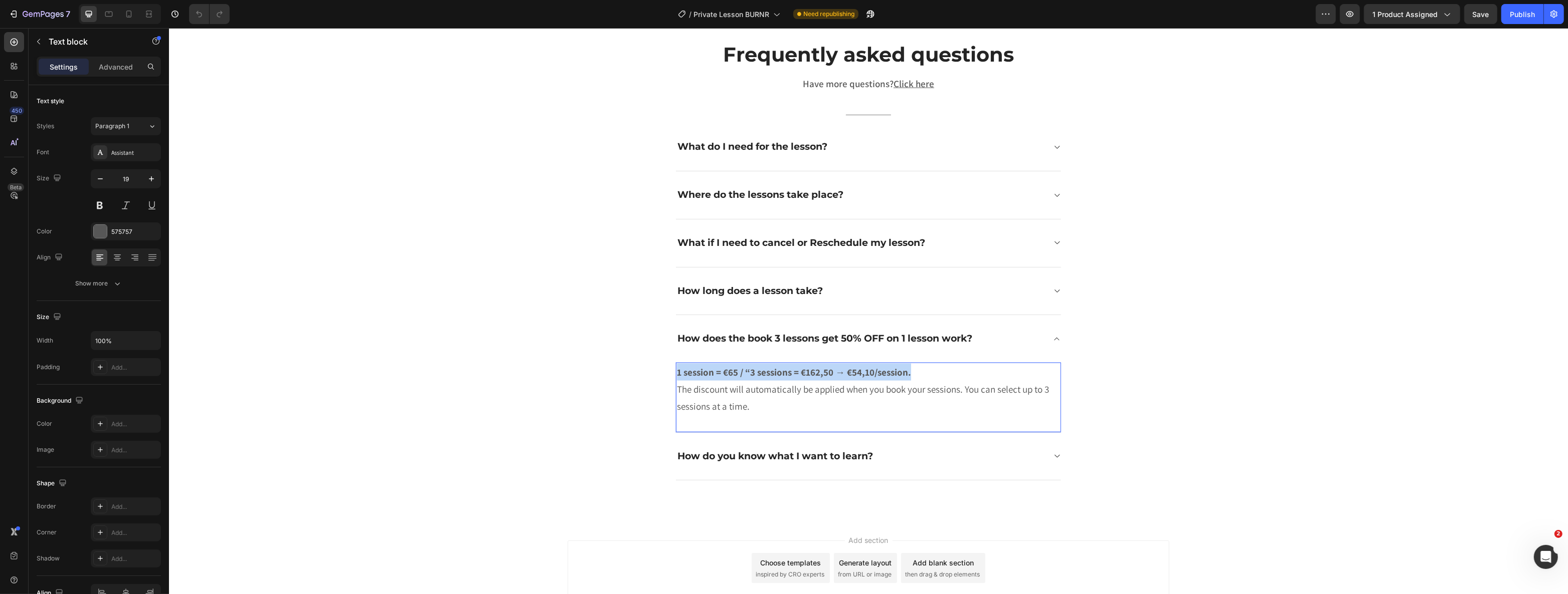
drag, startPoint x: 868, startPoint y: 367, endPoint x: 674, endPoint y: 365, distance: 194.0
click at [676, 365] on p "1 session = €65 / “3 sessions = €162,50 → €54,10/session. The discount will aut…" at bounding box center [868, 389] width 383 height 52
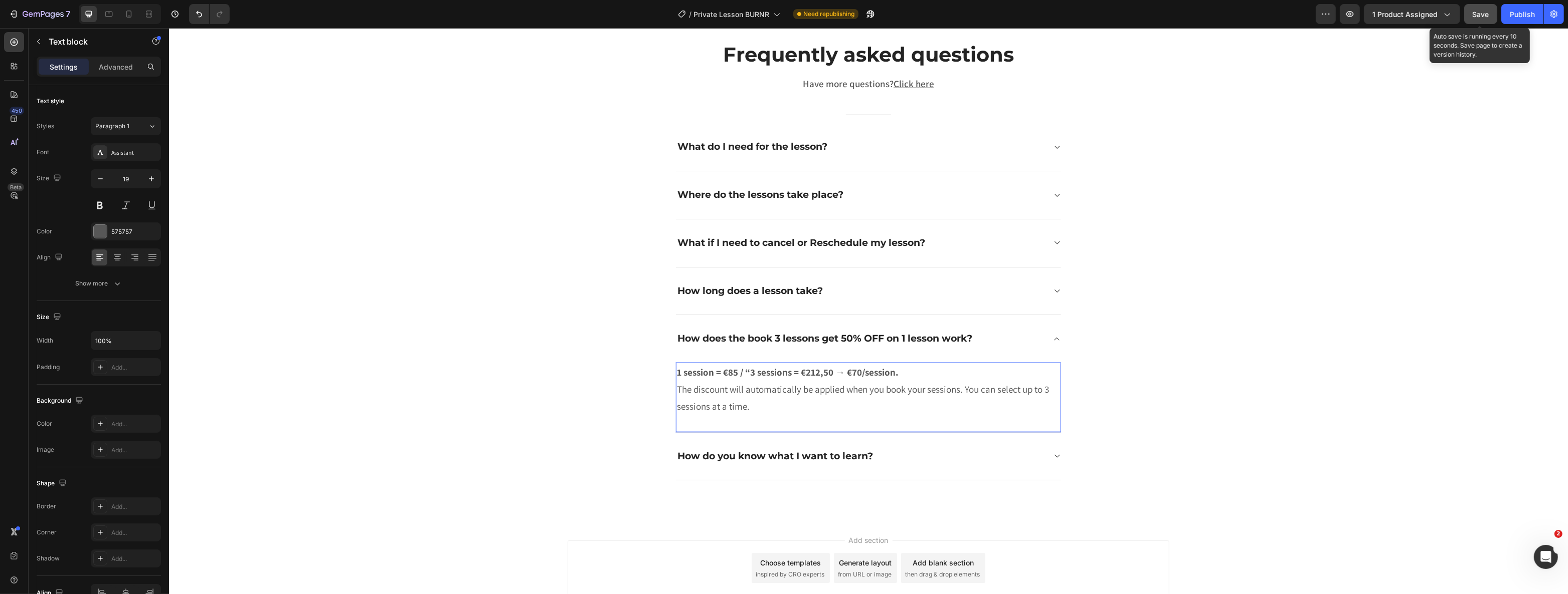
click at [1490, 14] on button "Save" at bounding box center [1481, 14] width 33 height 20
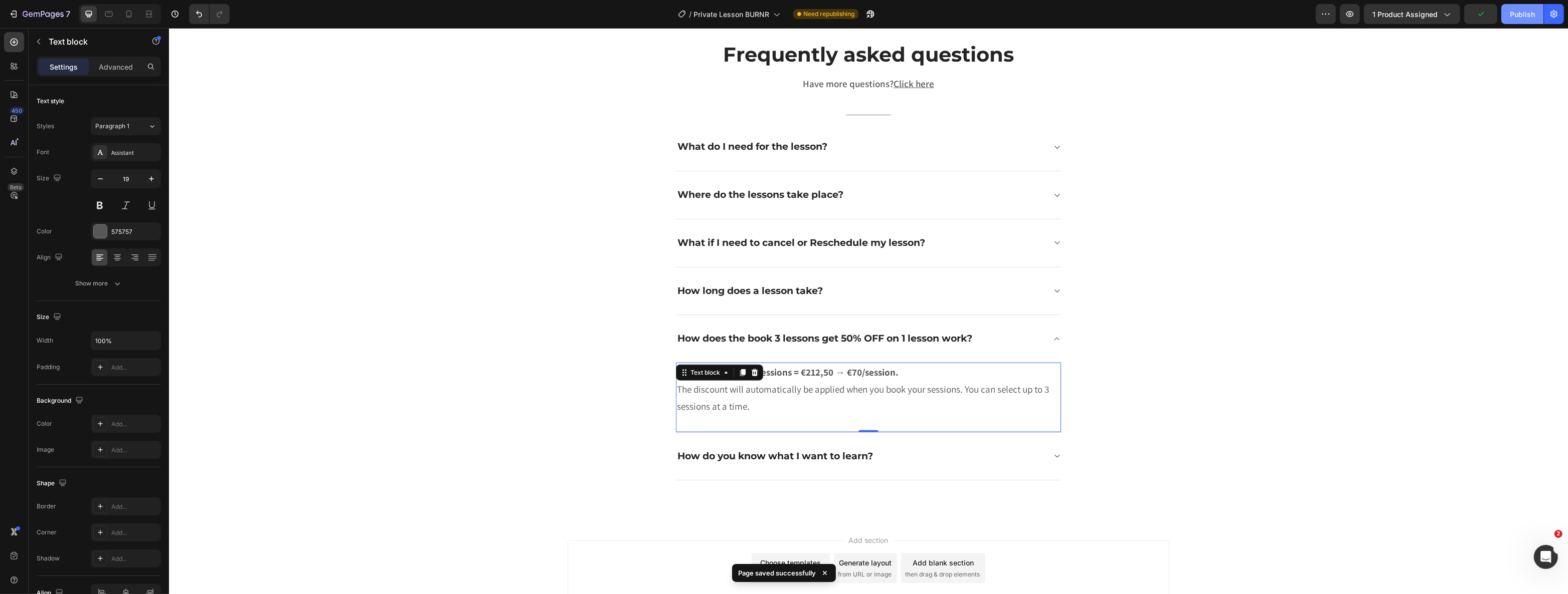
click at [1525, 14] on div "Publish" at bounding box center [1522, 14] width 25 height 10
